Goal: Find specific page/section: Find specific page/section

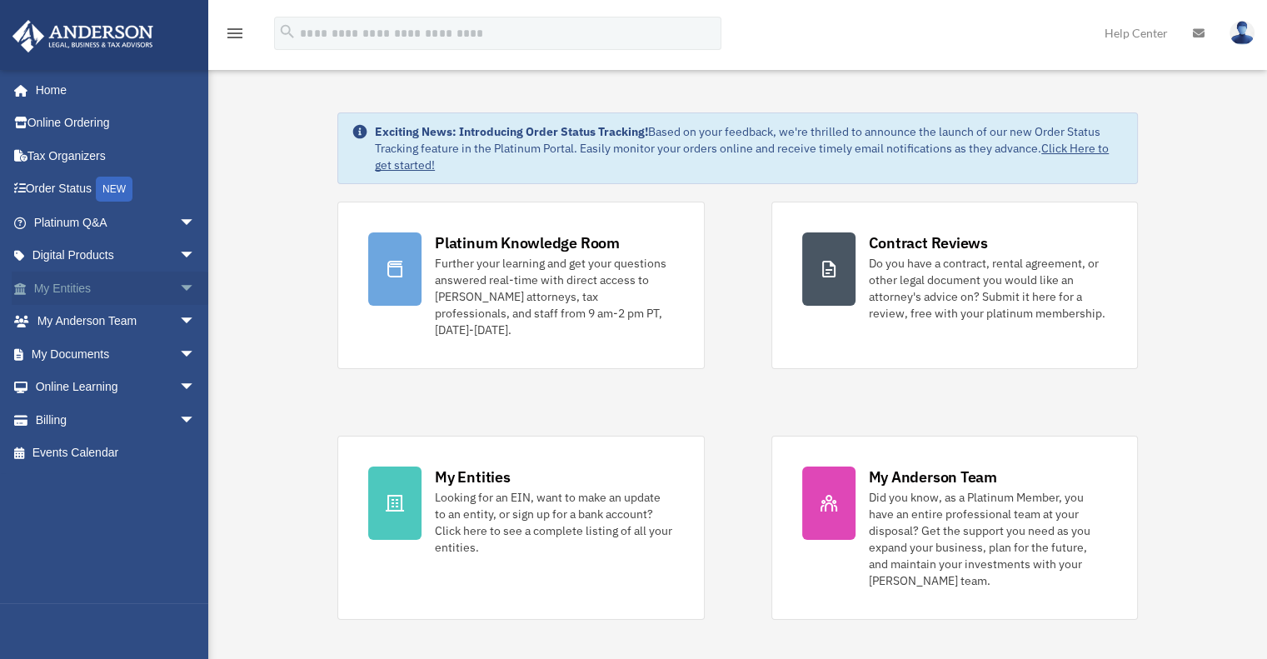
click at [179, 286] on span "arrow_drop_down" at bounding box center [195, 288] width 33 height 34
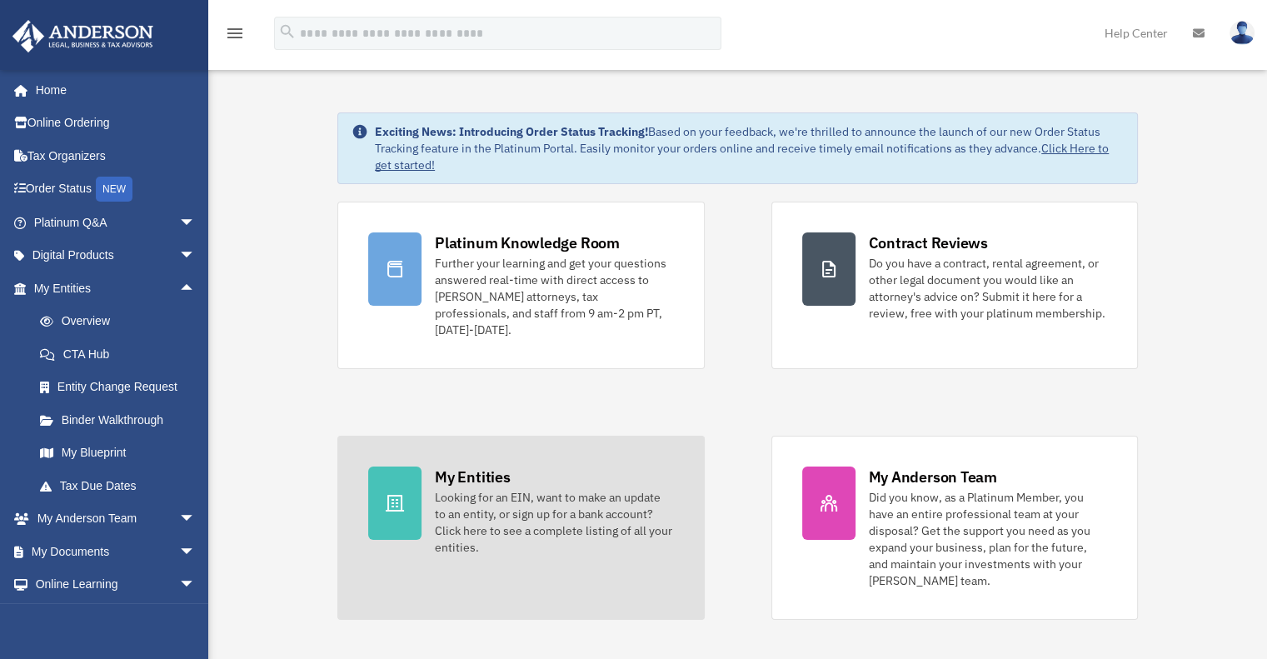
click at [502, 515] on div "Looking for an EIN, want to make an update to an entity, or sign up for a bank …" at bounding box center [554, 522] width 238 height 67
click at [483, 494] on div "Looking for an EIN, want to make an update to an entity, or sign up for a bank …" at bounding box center [554, 522] width 238 height 67
click at [464, 489] on div "Looking for an EIN, want to make an update to an entity, or sign up for a bank …" at bounding box center [554, 522] width 238 height 67
click at [484, 466] on div "My Entities" at bounding box center [472, 476] width 75 height 21
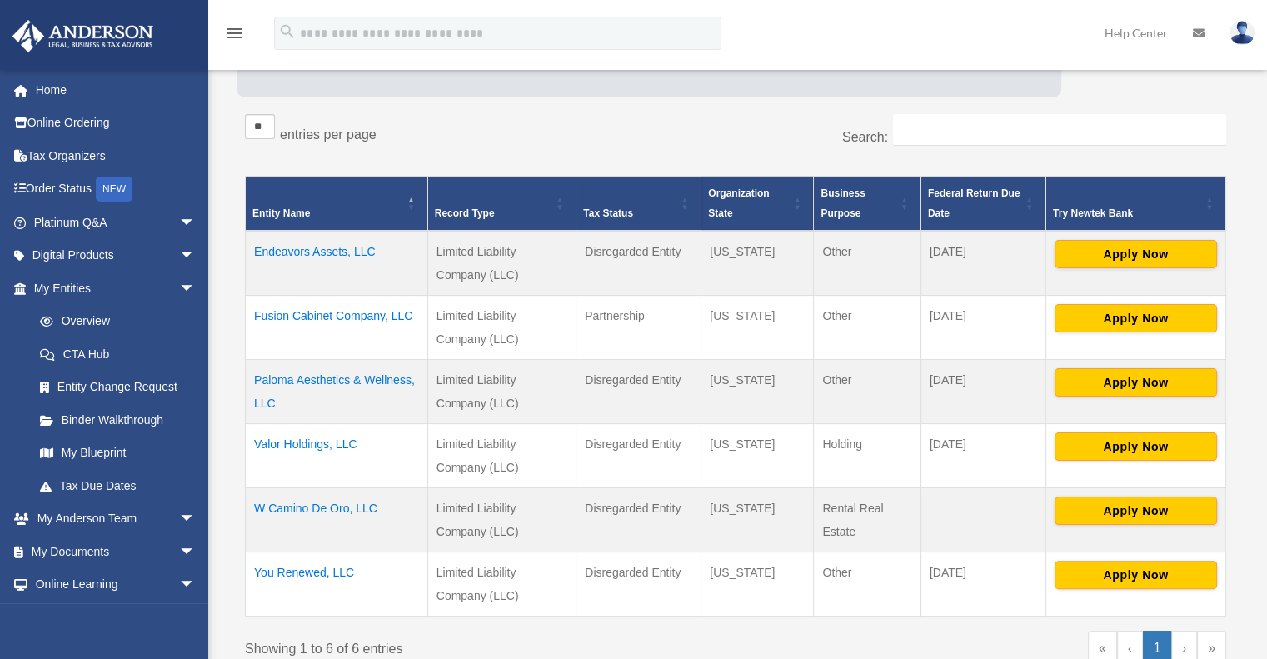
scroll to position [243, 0]
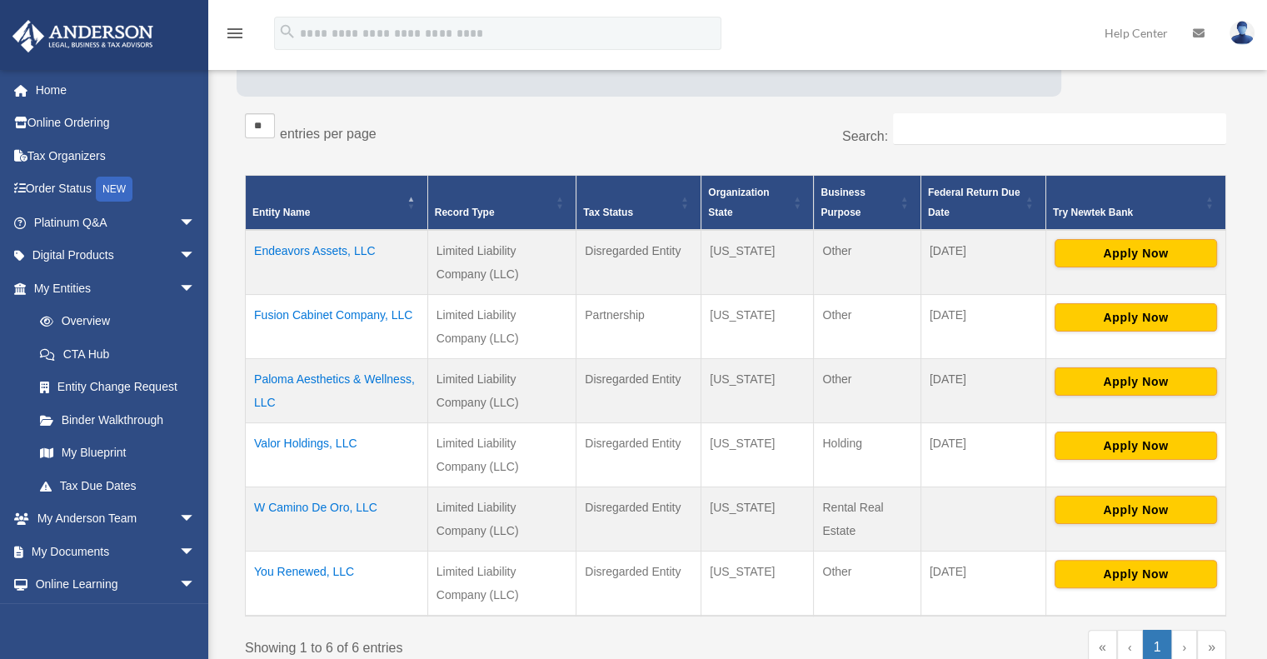
click at [349, 313] on td "Fusion Cabinet Company, LLC" at bounding box center [337, 326] width 182 height 64
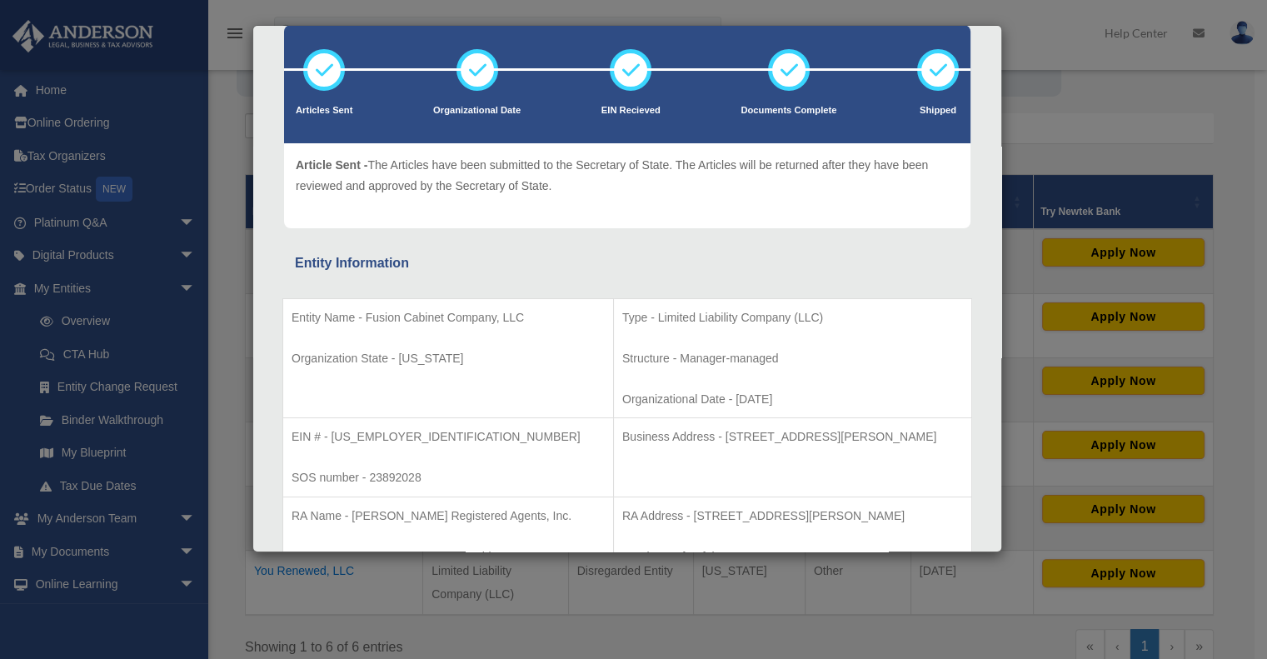
scroll to position [0, 0]
